Goal: Answer question/provide support: Share knowledge or assist other users

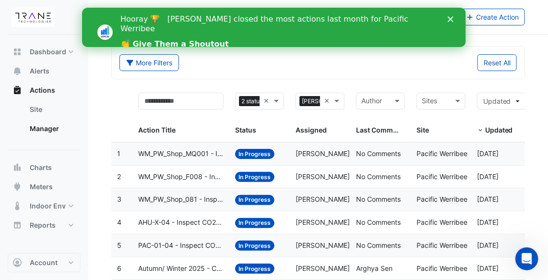
click at [449, 16] on icon "Close" at bounding box center [450, 19] width 6 height 6
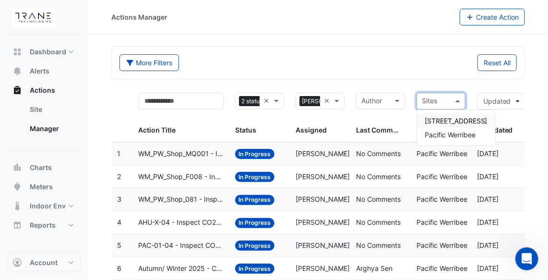
click at [459, 99] on span at bounding box center [459, 101] width 12 height 11
click at [453, 117] on span "[STREET_ADDRESS]" at bounding box center [456, 121] width 63 height 8
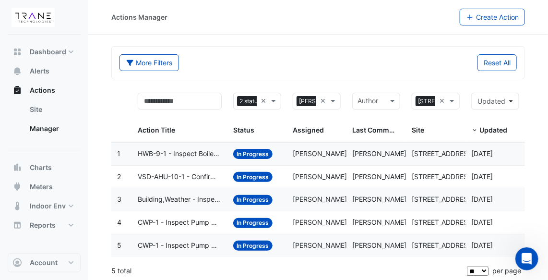
click at [186, 172] on span "VSD-AHU-10-1 - Confirm VSD Override On (Energy Waste)" at bounding box center [180, 176] width 84 height 11
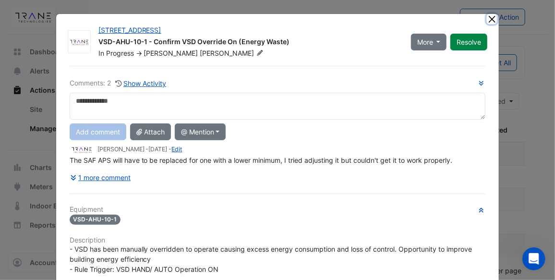
click at [488, 18] on button "Close" at bounding box center [492, 19] width 10 height 10
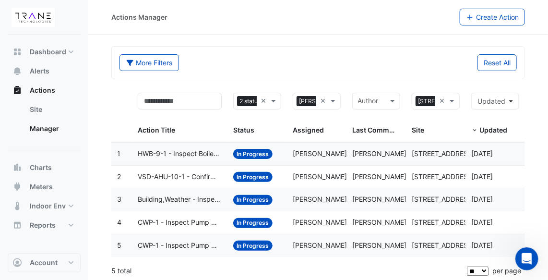
click at [207, 151] on span "HWB-9-1 - Inspect Boiler Not Operating" at bounding box center [180, 153] width 84 height 11
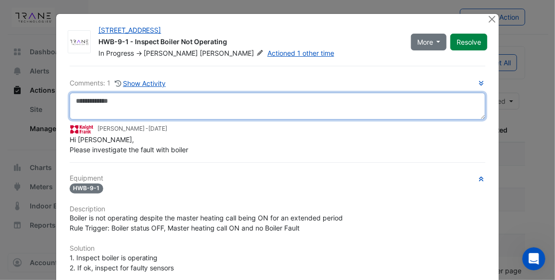
click at [114, 98] on textarea at bounding box center [278, 106] width 416 height 27
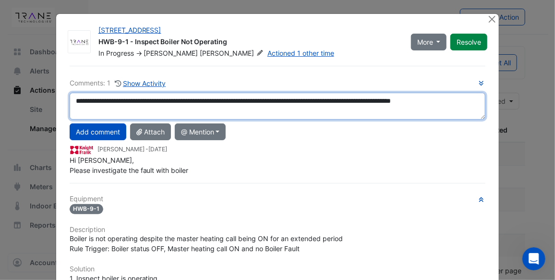
scroll to position [6, 0]
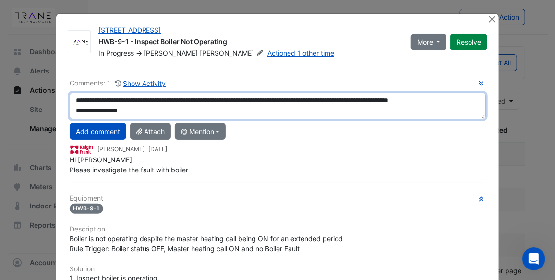
paste textarea "*"
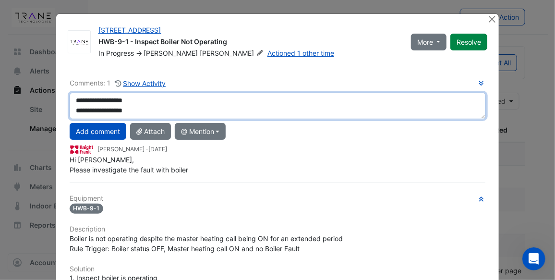
paste textarea "*"
type textarea "**********"
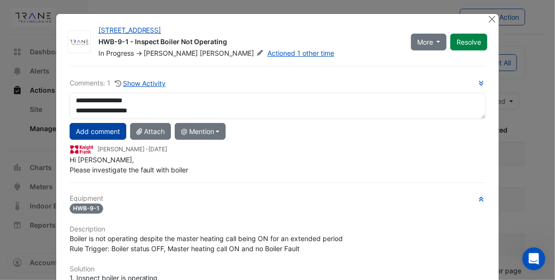
click at [102, 127] on button "Add comment" at bounding box center [98, 131] width 57 height 17
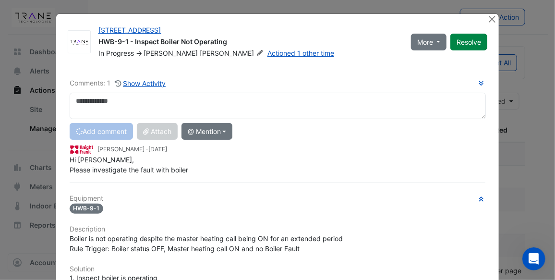
scroll to position [0, 0]
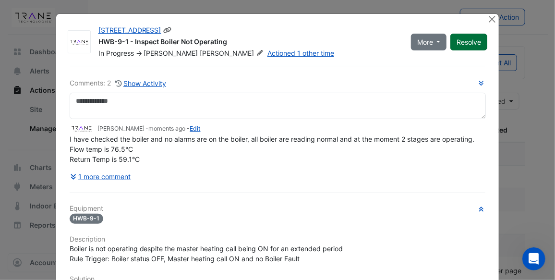
click at [465, 42] on button "Resolve" at bounding box center [468, 42] width 37 height 17
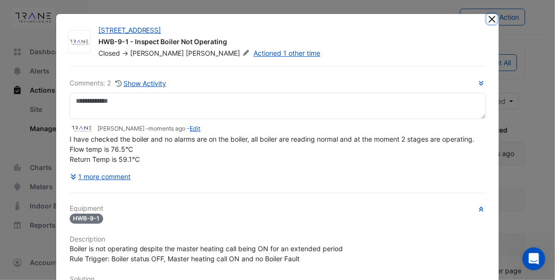
click at [488, 19] on button "Close" at bounding box center [492, 19] width 10 height 10
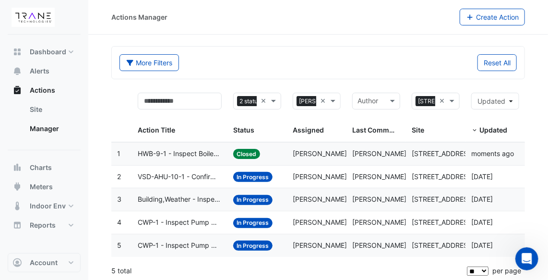
click at [205, 172] on span "VSD-AHU-10-1 - Confirm VSD Override On (Energy Waste)" at bounding box center [180, 176] width 84 height 11
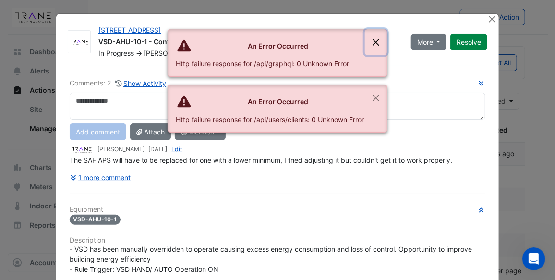
click at [378, 41] on button "Close" at bounding box center [376, 42] width 22 height 26
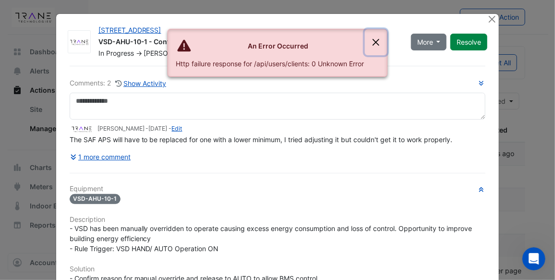
click at [378, 41] on button "Close" at bounding box center [376, 42] width 22 height 26
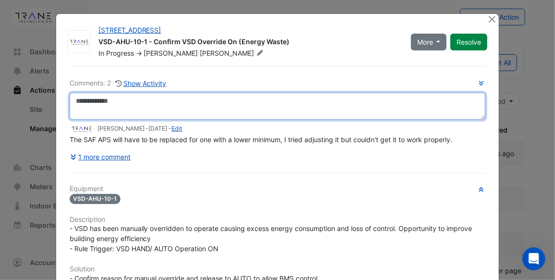
click at [88, 102] on textarea at bounding box center [278, 106] width 416 height 27
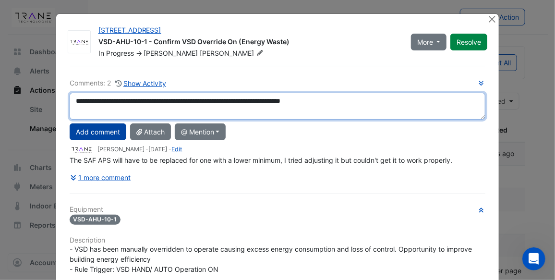
type textarea "**********"
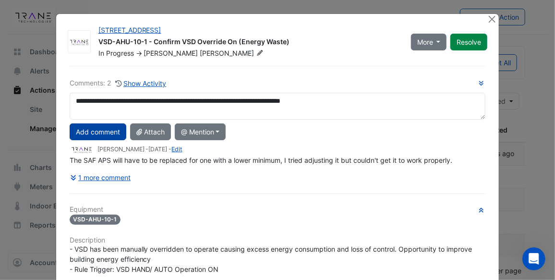
click at [90, 133] on button "Add comment" at bounding box center [98, 131] width 57 height 17
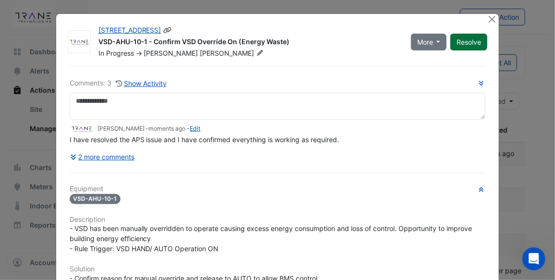
click at [460, 45] on button "Resolve" at bounding box center [468, 42] width 37 height 17
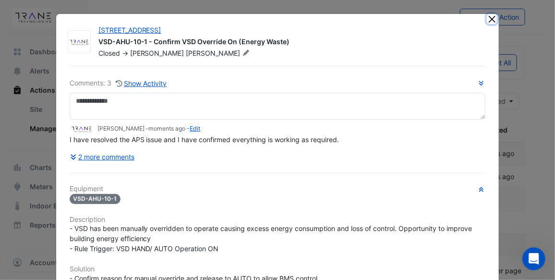
click at [488, 20] on button "Close" at bounding box center [492, 19] width 10 height 10
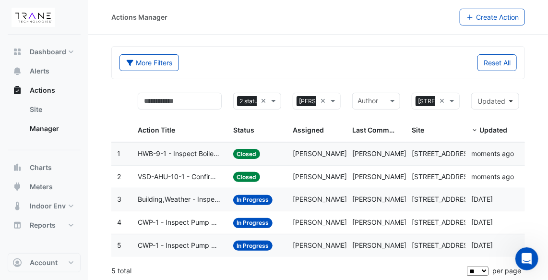
click at [190, 198] on span "Building,Weather - Inspect AHU OA Temp Broken Sensor" at bounding box center [180, 199] width 84 height 11
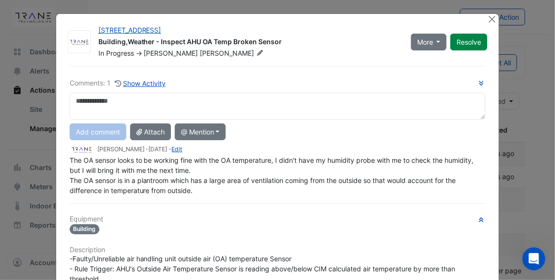
click at [390, 131] on div "Add comment Attach @ Mention CIM CIM Support [PERSON_NAME] [PERSON_NAME] Trane …" at bounding box center [278, 131] width 428 height 17
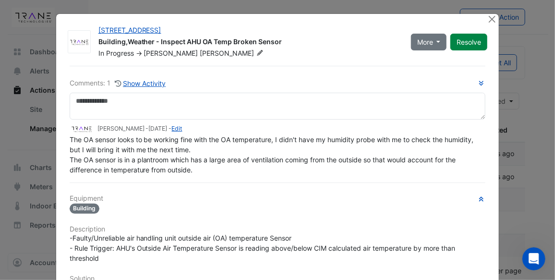
click at [304, 194] on h6 "Equipment" at bounding box center [278, 198] width 416 height 8
click at [464, 43] on button "Resolve" at bounding box center [468, 42] width 37 height 17
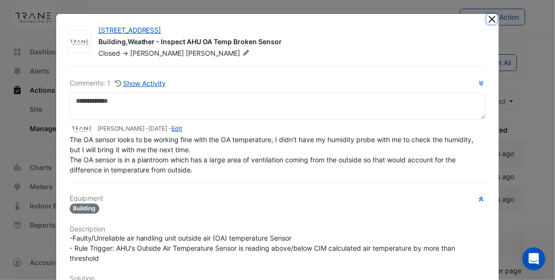
click at [489, 17] on button "Close" at bounding box center [492, 19] width 10 height 10
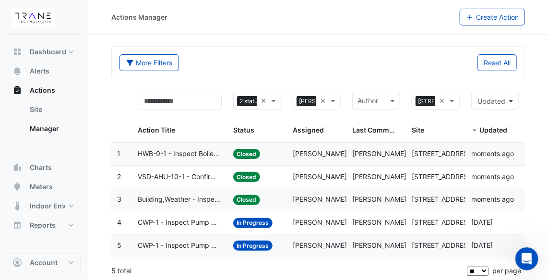
click at [163, 219] on span "CWP-1 - Inspect Pump Not Operating" at bounding box center [180, 222] width 84 height 11
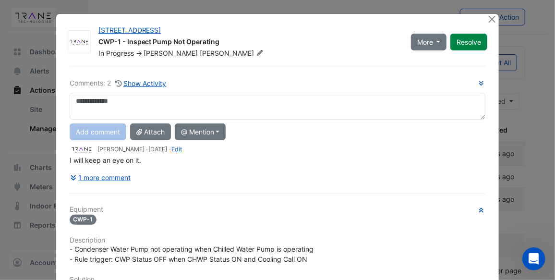
click at [125, 99] on textarea at bounding box center [278, 106] width 416 height 27
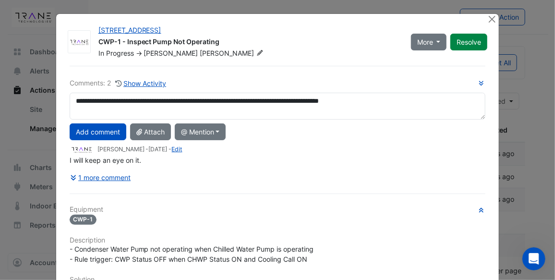
click at [134, 101] on textarea "**********" at bounding box center [278, 106] width 416 height 27
drag, startPoint x: 436, startPoint y: 101, endPoint x: 64, endPoint y: 101, distance: 372.6
click at [64, 101] on div "**********" at bounding box center [278, 106] width 428 height 27
type textarea "**********"
click at [101, 130] on button "Add comment" at bounding box center [98, 131] width 57 height 17
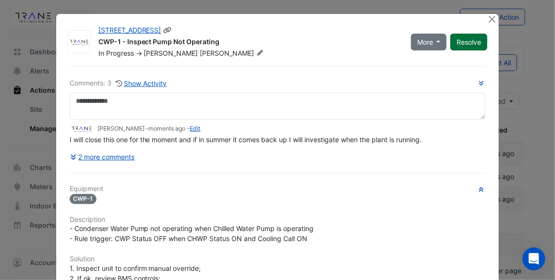
click at [470, 38] on button "Resolve" at bounding box center [468, 42] width 37 height 17
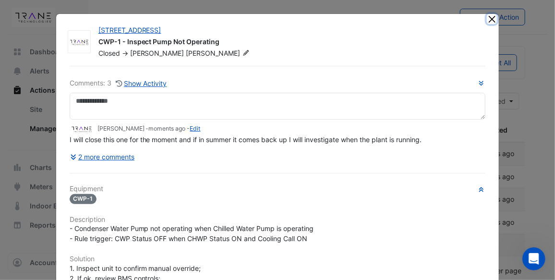
click at [490, 16] on button "Close" at bounding box center [492, 19] width 10 height 10
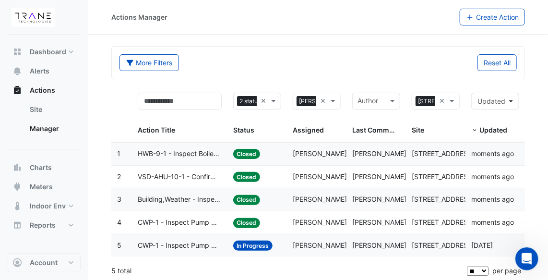
click at [247, 241] on span "In Progress" at bounding box center [253, 246] width 40 height 10
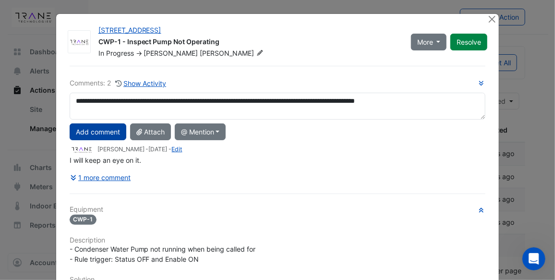
type textarea "**********"
click at [94, 125] on button "Add comment" at bounding box center [98, 131] width 57 height 17
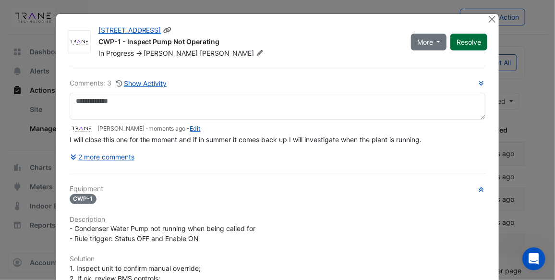
click at [465, 39] on button "Resolve" at bounding box center [468, 42] width 37 height 17
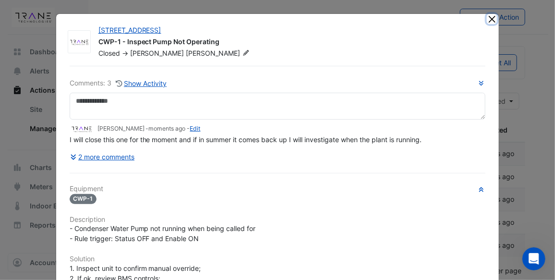
click at [488, 19] on button "Close" at bounding box center [492, 19] width 10 height 10
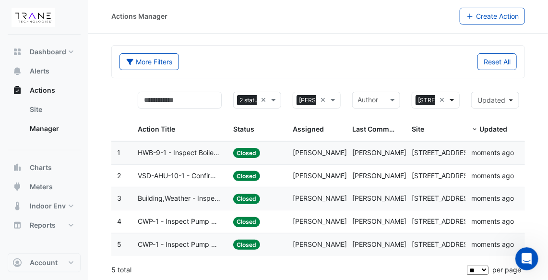
scroll to position [0, 41]
click at [453, 101] on span at bounding box center [453, 100] width 12 height 11
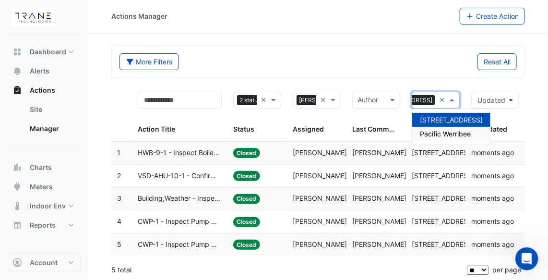
click at [446, 131] on span "Pacific Werribee" at bounding box center [445, 134] width 51 height 8
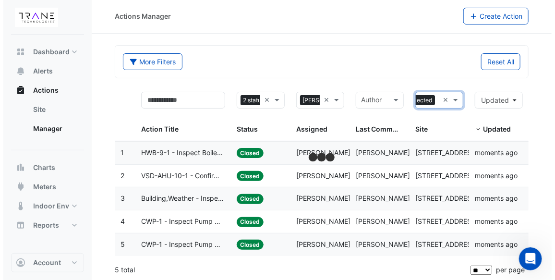
scroll to position [0, 33]
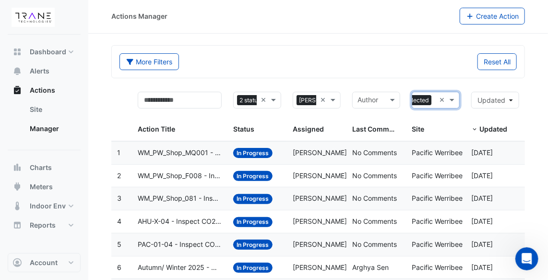
click at [188, 147] on span "WM_PW_Shop_MQ001 - Inspect Flatlined Water Sub-Meter" at bounding box center [180, 152] width 84 height 11
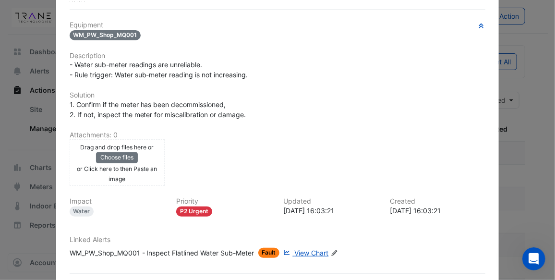
scroll to position [155, 0]
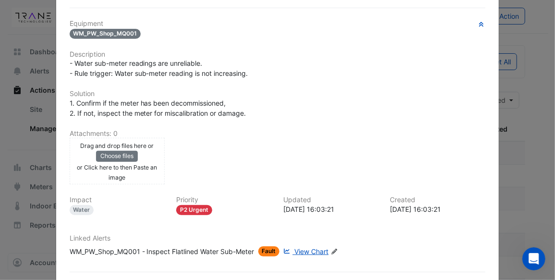
click at [305, 247] on span "View Chart" at bounding box center [312, 251] width 34 height 8
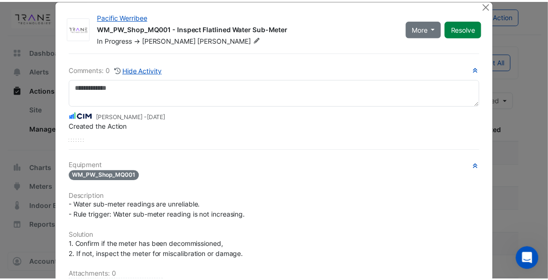
scroll to position [0, 0]
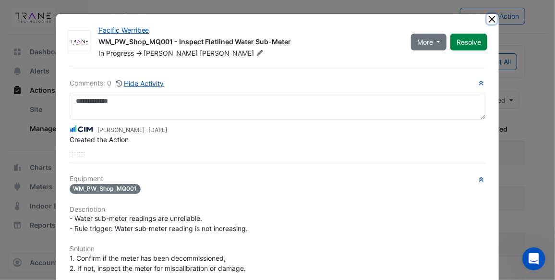
click at [490, 17] on button "Close" at bounding box center [492, 19] width 10 height 10
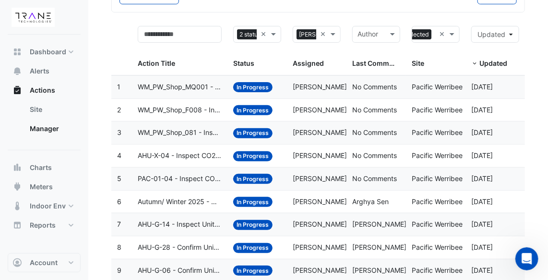
scroll to position [68, 0]
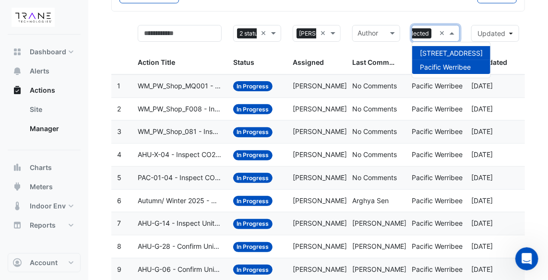
click at [451, 31] on span at bounding box center [453, 33] width 12 height 11
click at [444, 52] on span "[STREET_ADDRESS]" at bounding box center [451, 53] width 63 height 8
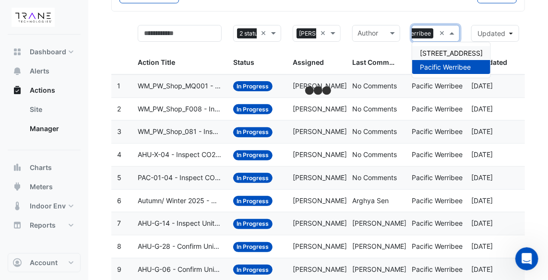
click at [429, 51] on span "[STREET_ADDRESS]" at bounding box center [451, 53] width 63 height 8
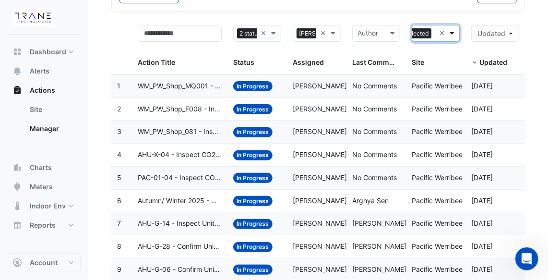
click at [452, 30] on span at bounding box center [453, 33] width 12 height 11
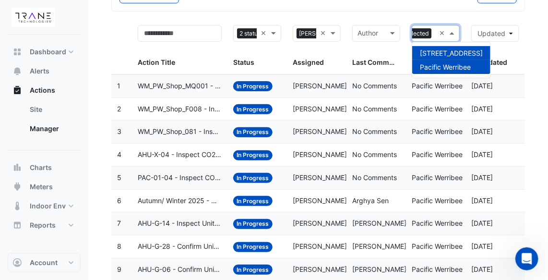
click at [441, 65] on span "Pacific Werribee" at bounding box center [445, 67] width 51 height 8
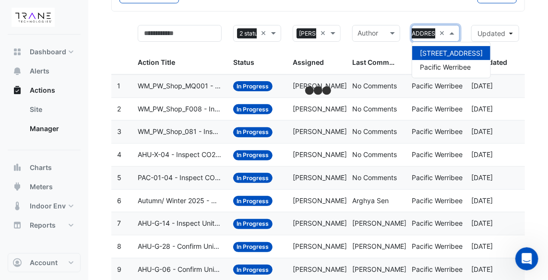
click at [530, 40] on section "More Filters Reset All Status 2 statuses selected × Assigned × [PERSON_NAME] × …" at bounding box center [318, 148] width 460 height 362
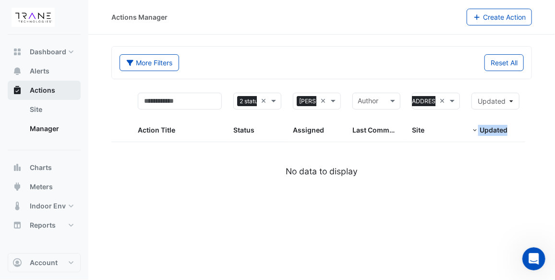
click at [55, 92] on button "Actions" at bounding box center [44, 90] width 73 height 19
click at [53, 69] on button "Alerts" at bounding box center [44, 70] width 73 height 19
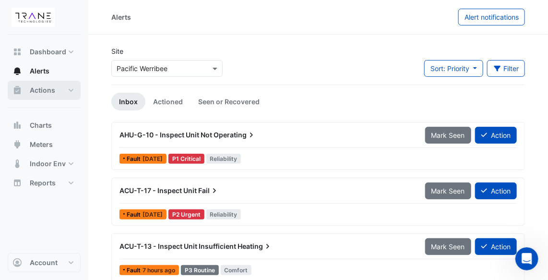
click at [52, 89] on span "Actions" at bounding box center [42, 90] width 25 height 10
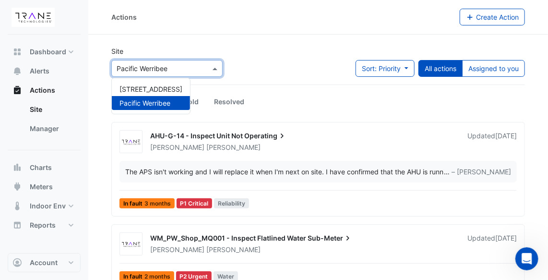
click at [217, 68] on span at bounding box center [216, 68] width 12 height 10
click at [176, 87] on span "[STREET_ADDRESS]" at bounding box center [151, 89] width 63 height 8
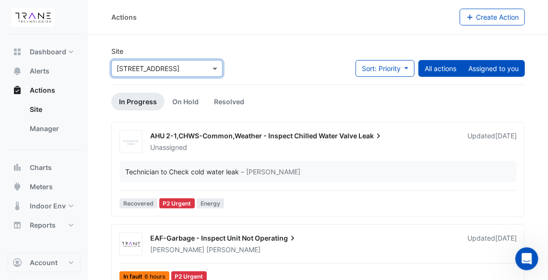
click at [503, 69] on button "Assigned to you" at bounding box center [493, 68] width 63 height 17
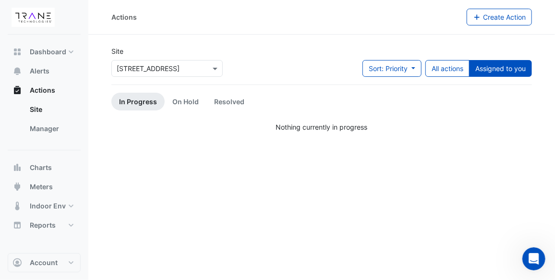
click at [503, 69] on button "Assigned to you" at bounding box center [500, 68] width 63 height 17
click at [452, 68] on button "All actions" at bounding box center [447, 68] width 44 height 17
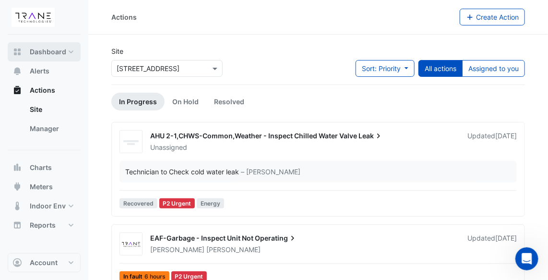
click at [61, 53] on span "Dashboard" at bounding box center [48, 52] width 36 height 10
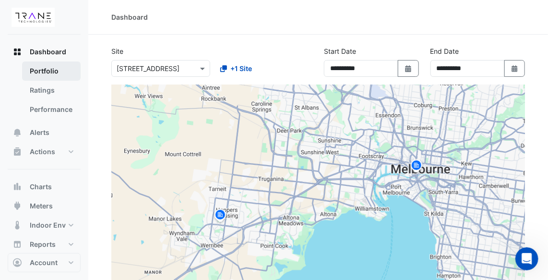
click at [57, 71] on link "Portfolio" at bounding box center [51, 70] width 59 height 19
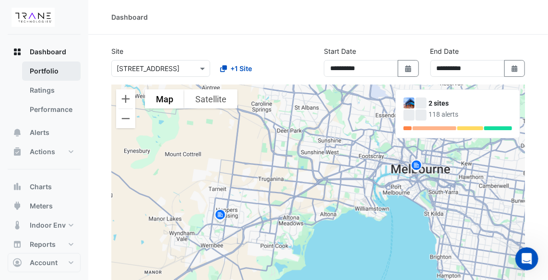
click at [50, 72] on link "Portfolio" at bounding box center [51, 70] width 59 height 19
click at [46, 89] on link "Ratings" at bounding box center [51, 90] width 59 height 19
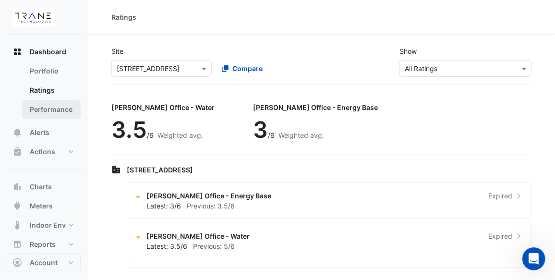
click at [44, 108] on link "Performance" at bounding box center [51, 109] width 59 height 19
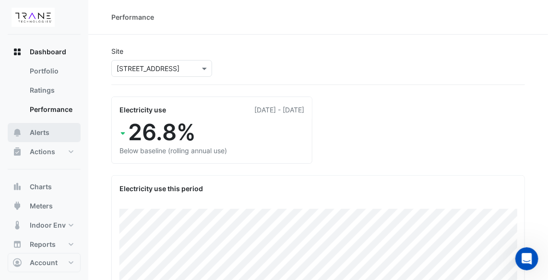
click at [48, 129] on span "Alerts" at bounding box center [40, 133] width 20 height 10
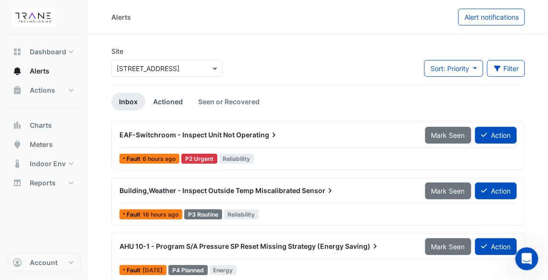
click at [180, 99] on link "Actioned" at bounding box center [167, 102] width 45 height 18
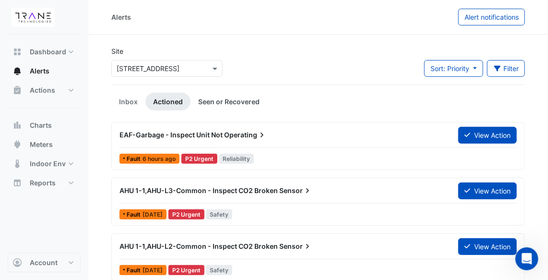
click at [212, 100] on link "Seen or Recovered" at bounding box center [229, 102] width 77 height 18
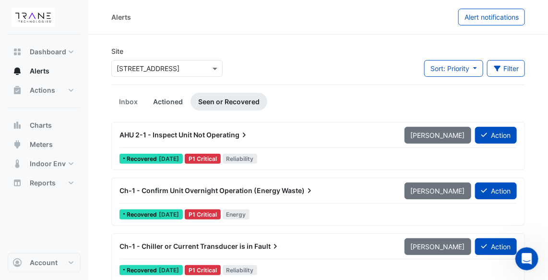
click at [171, 98] on link "Actioned" at bounding box center [167, 102] width 45 height 18
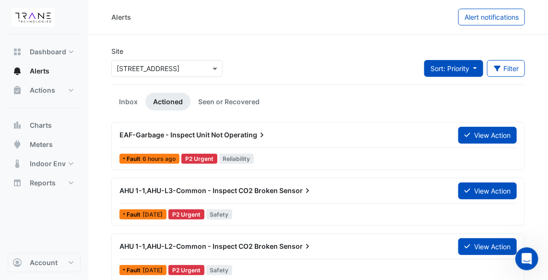
click at [474, 67] on button "Sort: Priority" at bounding box center [453, 68] width 59 height 17
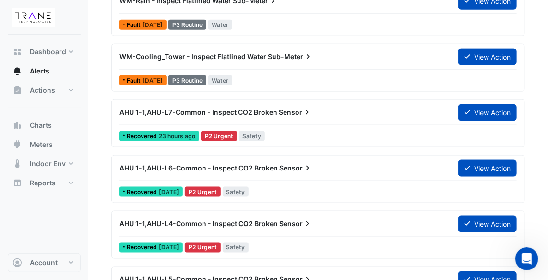
scroll to position [398, 0]
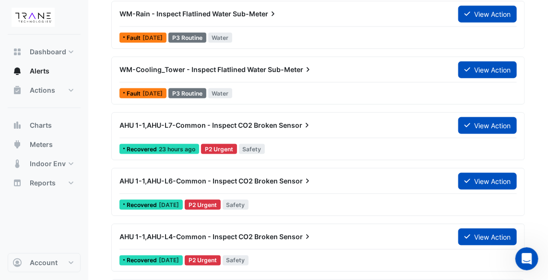
click at [381, 70] on div "WM-Cooling_Tower - Inspect Flatlined Water Sub-Meter" at bounding box center [283, 70] width 327 height 10
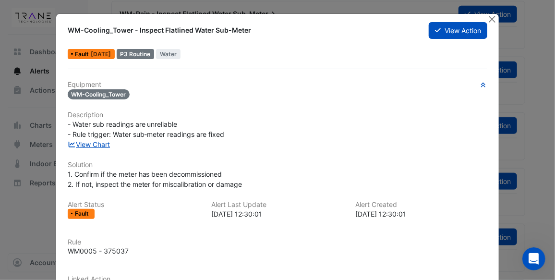
click at [332, 22] on div "WM-Cooling_Tower - Inspect Flatlined Water Sub-Meter" at bounding box center [243, 30] width 362 height 17
click at [490, 16] on button "Close" at bounding box center [492, 19] width 10 height 10
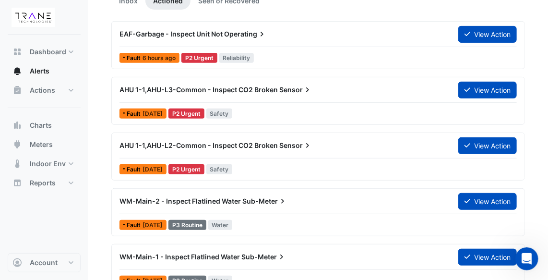
scroll to position [103, 0]
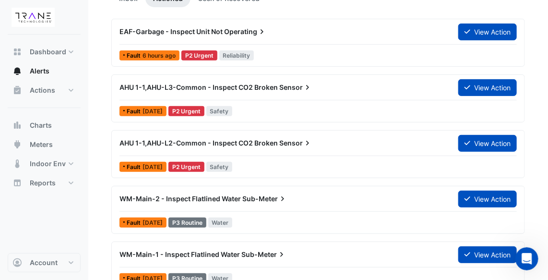
click at [157, 111] on span "[DATE]" at bounding box center [153, 111] width 20 height 7
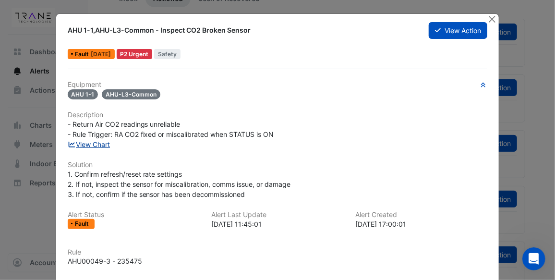
click at [94, 143] on link "View Chart" at bounding box center [89, 144] width 43 height 8
click at [490, 17] on button "Close" at bounding box center [492, 19] width 10 height 10
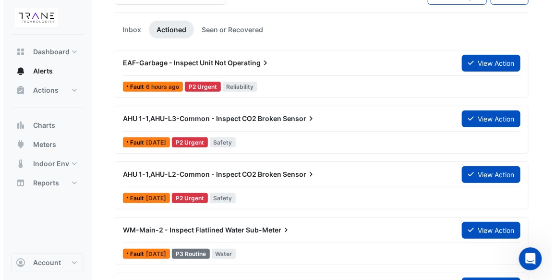
scroll to position [68, 0]
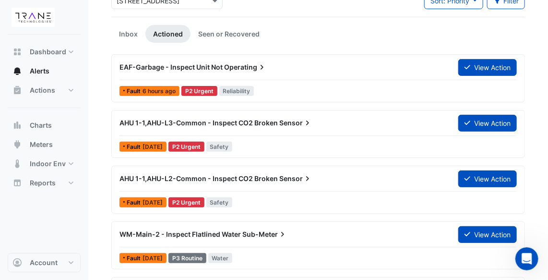
click at [154, 88] on span "6 hours ago" at bounding box center [159, 90] width 33 height 7
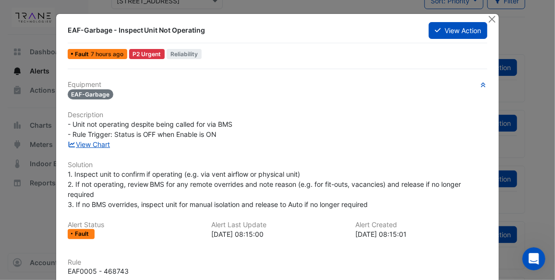
click at [90, 167] on h6 "Solution" at bounding box center [278, 165] width 420 height 8
click at [487, 15] on button "Close" at bounding box center [492, 19] width 10 height 10
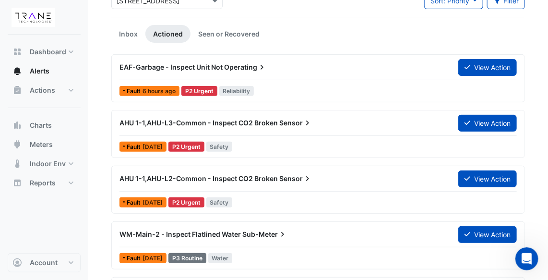
click at [160, 92] on span "6 hours ago" at bounding box center [159, 90] width 33 height 7
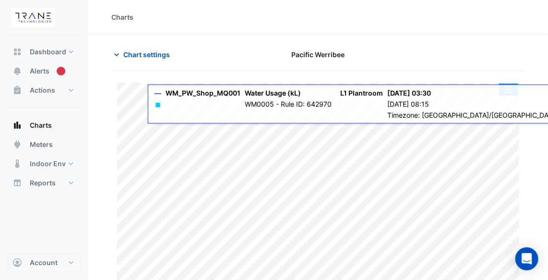
click at [508, 87] on button "button" at bounding box center [508, 90] width 19 height 12
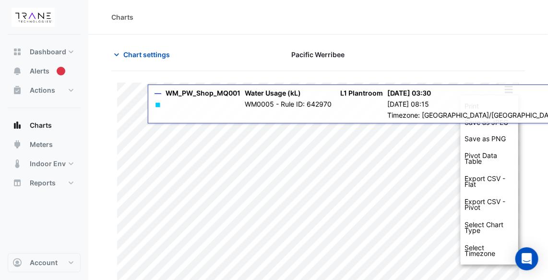
click at [532, 103] on section "Chart settings Pacific Werribee Print Save as JPEG Save as PNG Pivot Data Table…" at bounding box center [318, 174] width 460 height 279
